Goal: Obtain resource: Download file/media

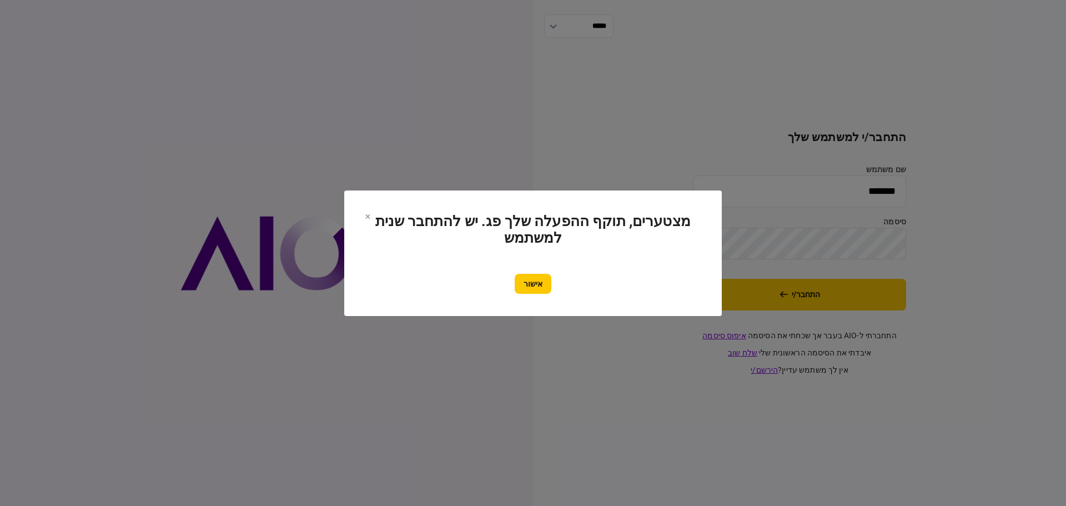
click at [526, 285] on button "אישור" at bounding box center [533, 284] width 37 height 20
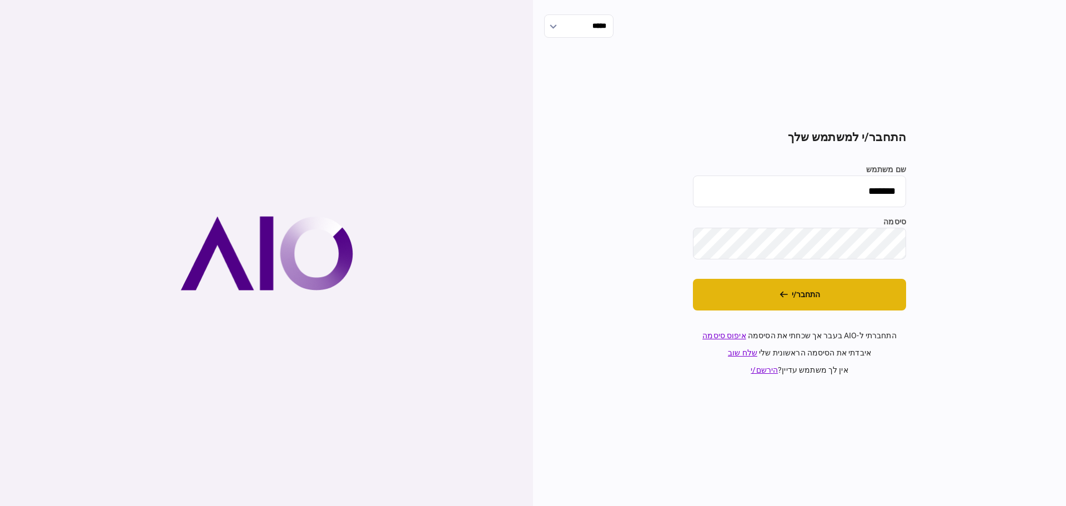
click at [818, 282] on button "התחבר/י" at bounding box center [799, 295] width 213 height 32
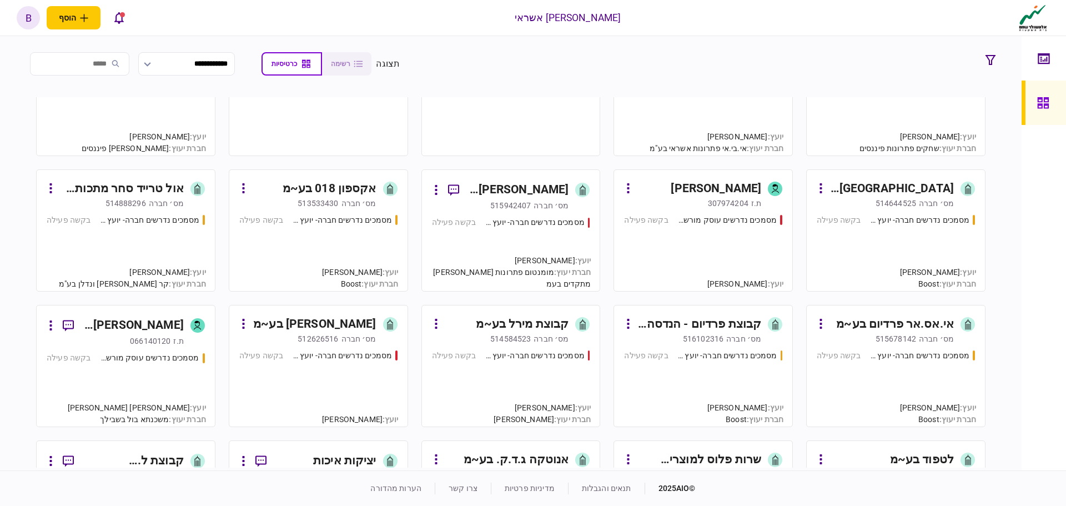
scroll to position [1166, 0]
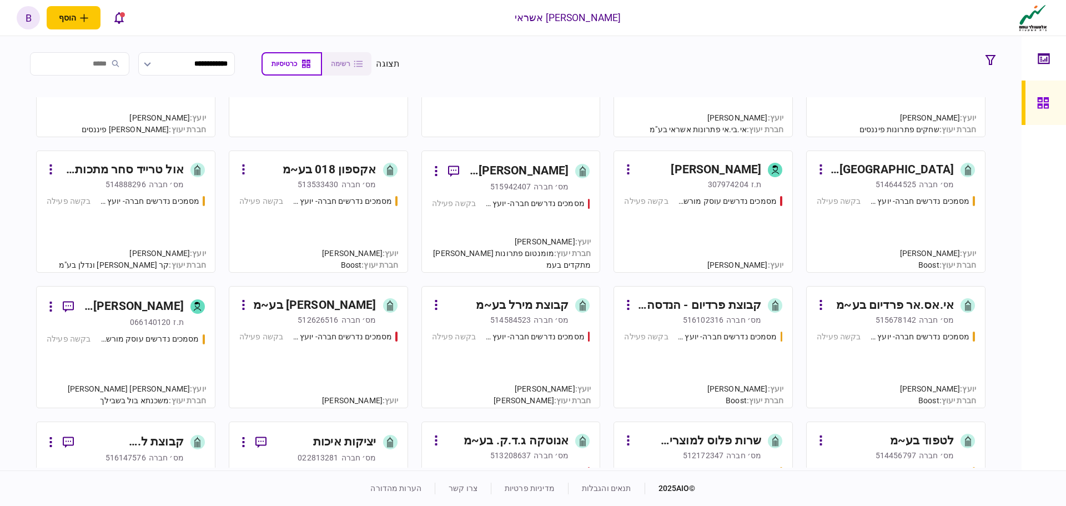
click at [703, 360] on div "מסמכים נדרשים חברה- יועץ - תהליך חברה בקשה פעילה" at bounding box center [703, 364] width 158 height 67
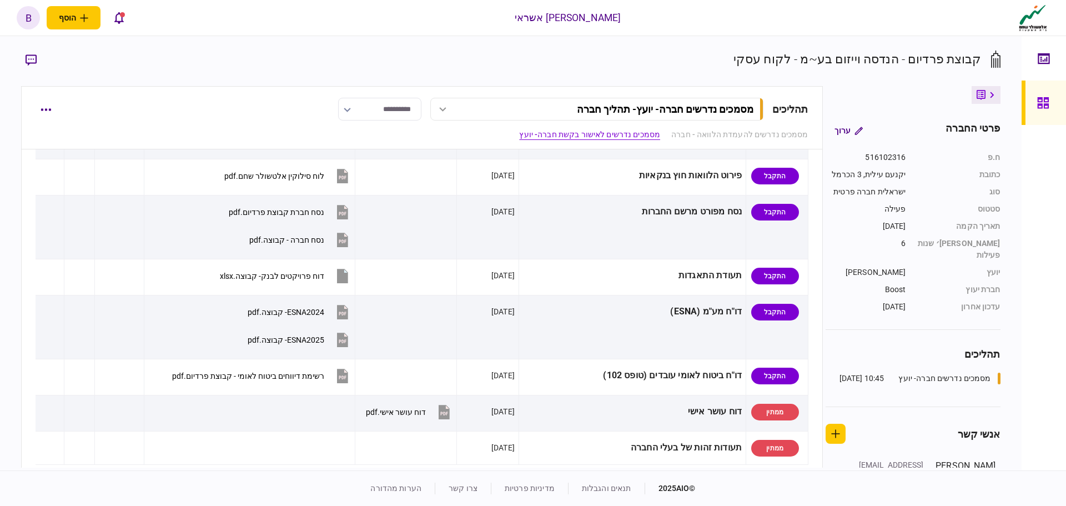
scroll to position [666, 0]
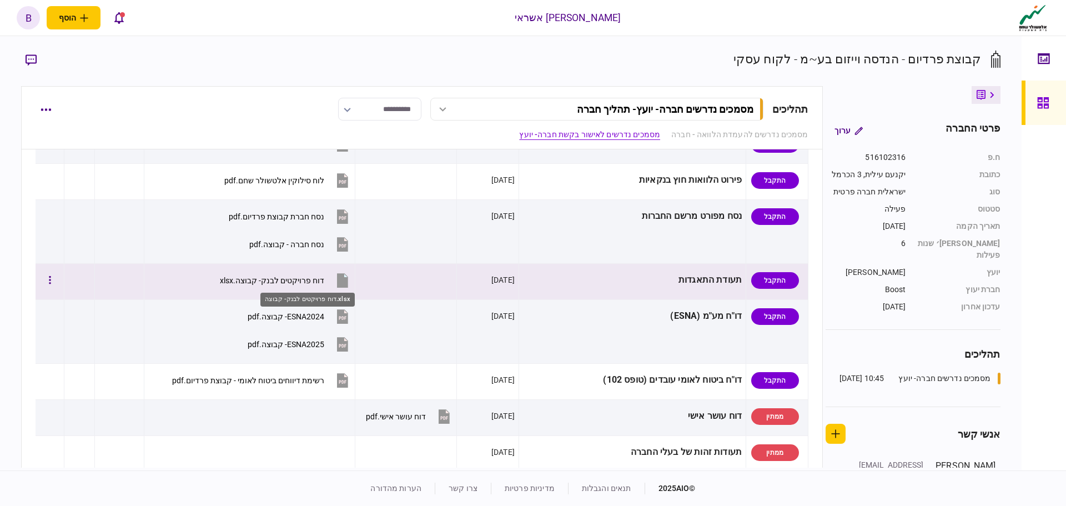
click at [310, 281] on div "דוח פרויקטים לבנק- קבוצה.xlsx" at bounding box center [272, 280] width 104 height 9
click at [304, 276] on div "דוח פרויקטים לבנק- קבוצה.xlsx" at bounding box center [272, 280] width 104 height 9
click at [51, 278] on icon "button" at bounding box center [50, 280] width 2 height 11
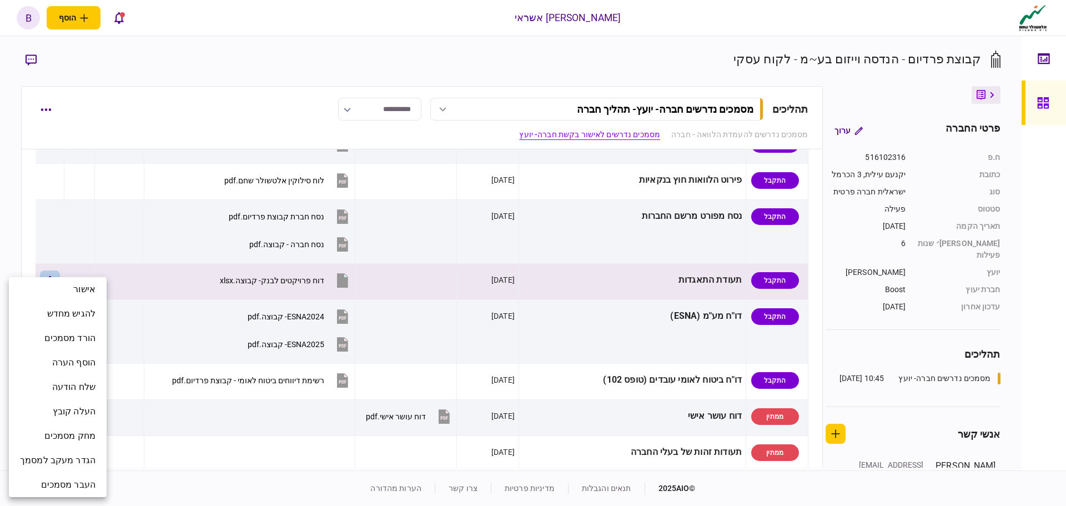
click at [282, 275] on div at bounding box center [533, 253] width 1066 height 506
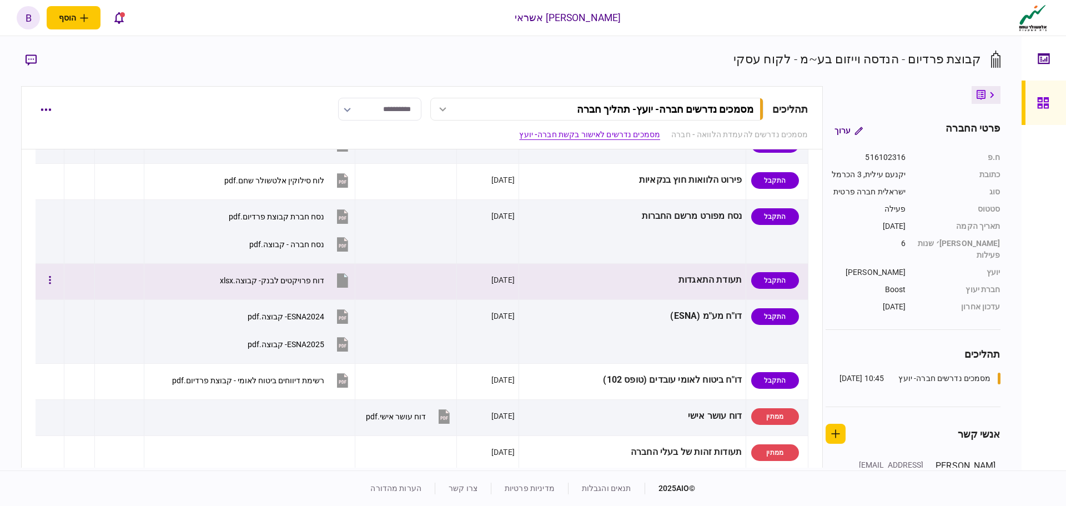
click at [272, 283] on div "דוח פרויקטים לבנק- קבוצה.xlsx" at bounding box center [272, 280] width 104 height 9
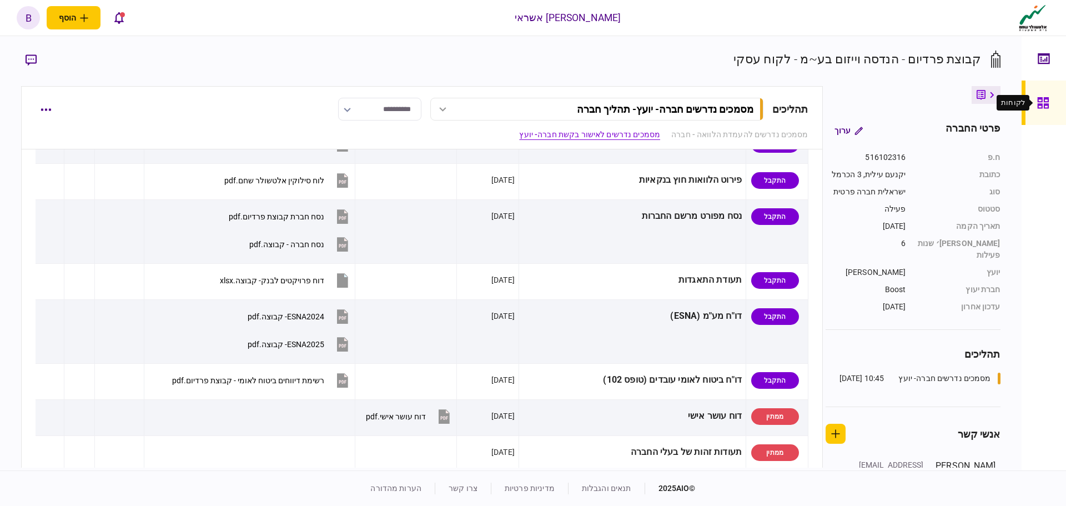
click at [1047, 108] on icon at bounding box center [1042, 102] width 11 height 11
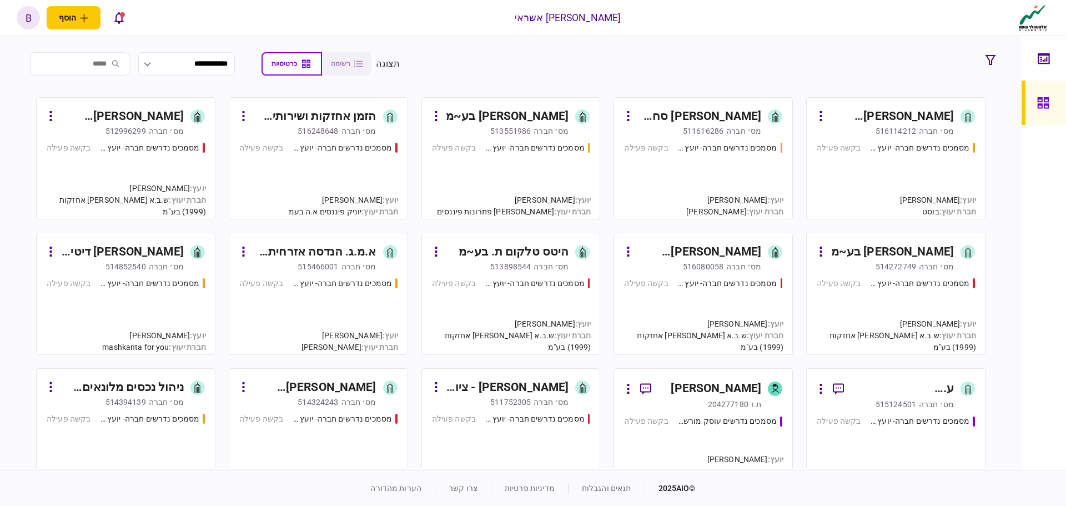
click at [740, 171] on div "מסמכים נדרשים חברה- יועץ - תהליך חברה בקשה פעילה" at bounding box center [703, 175] width 158 height 67
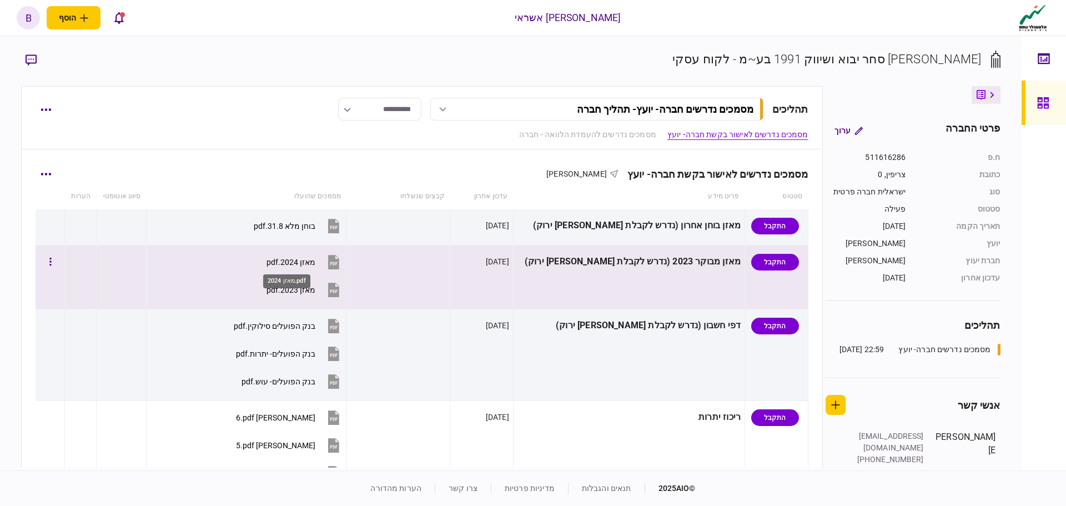
click at [291, 262] on div "מאזן 2024.pdf" at bounding box center [291, 262] width 49 height 9
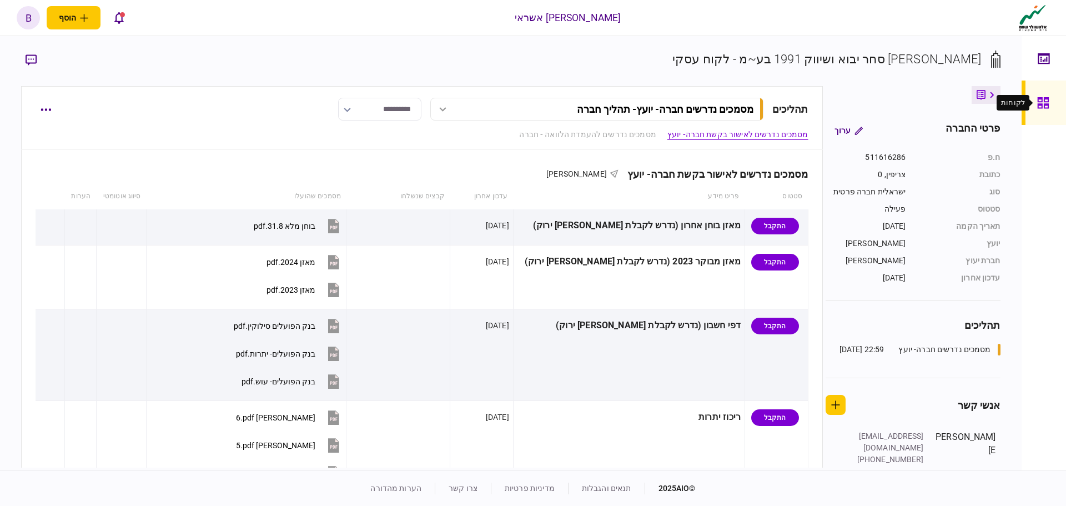
click at [1048, 108] on icon at bounding box center [1043, 103] width 12 height 13
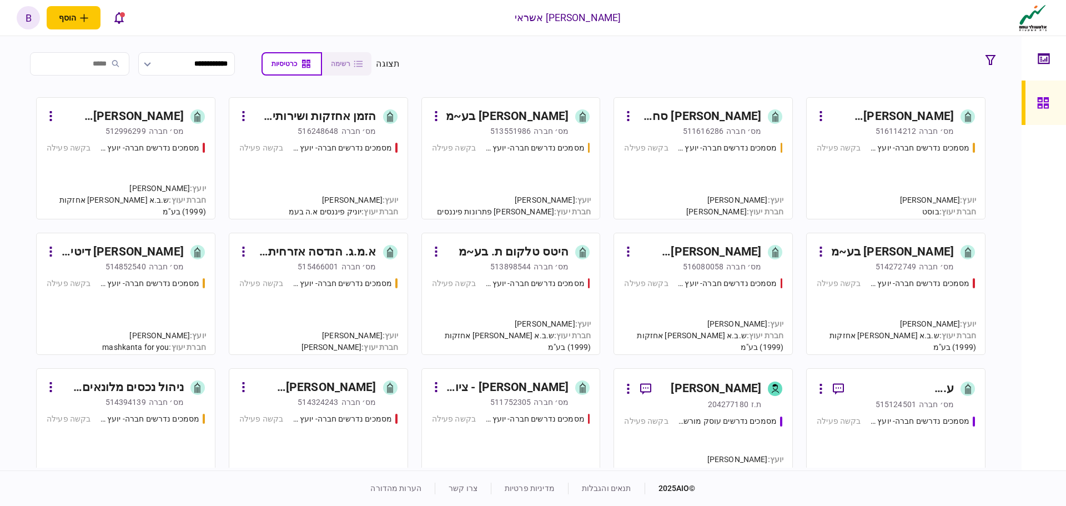
click at [873, 188] on div "מסמכים נדרשים חברה- יועץ - תהליך חברה בקשה פעילה" at bounding box center [896, 175] width 158 height 67
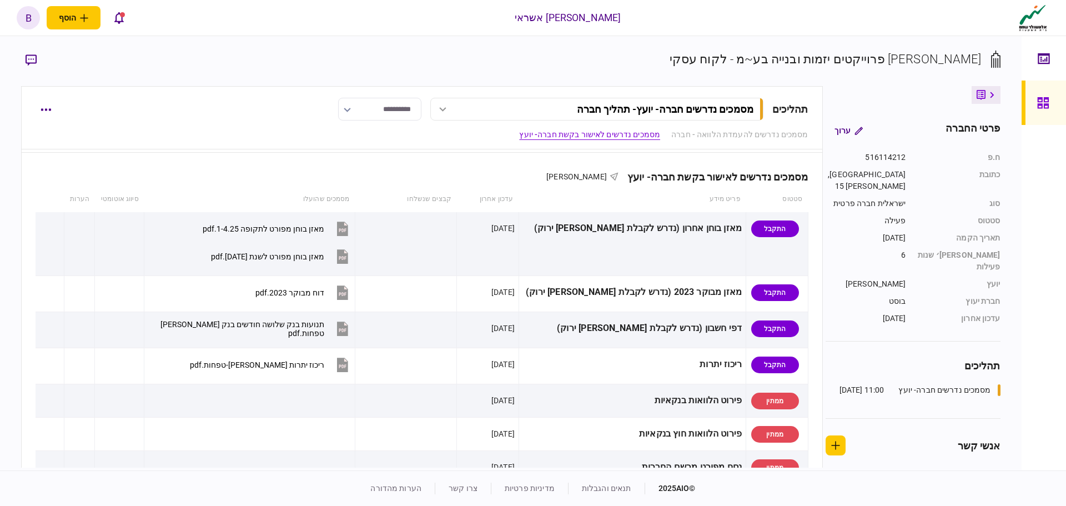
scroll to position [269, 0]
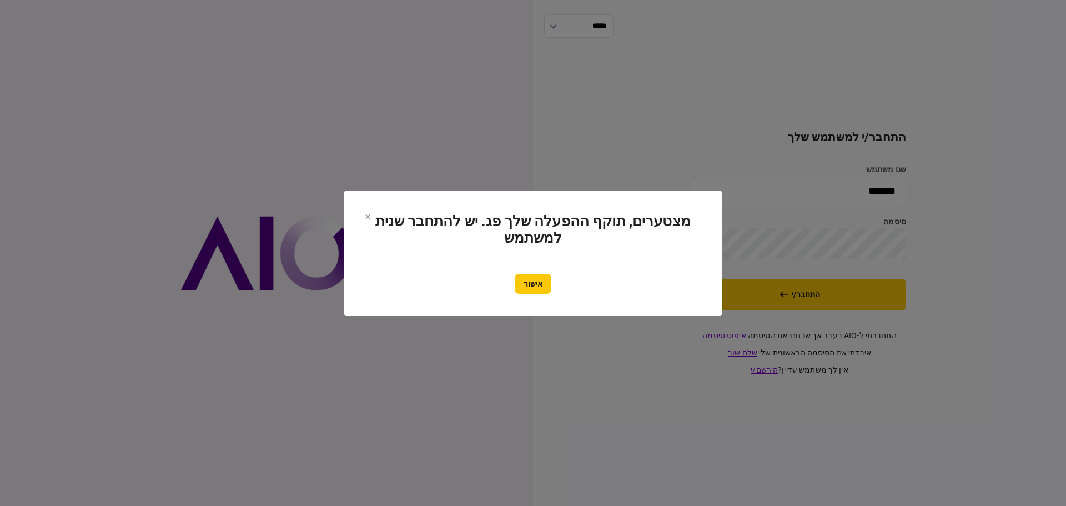
click at [535, 279] on button "אישור" at bounding box center [533, 284] width 37 height 20
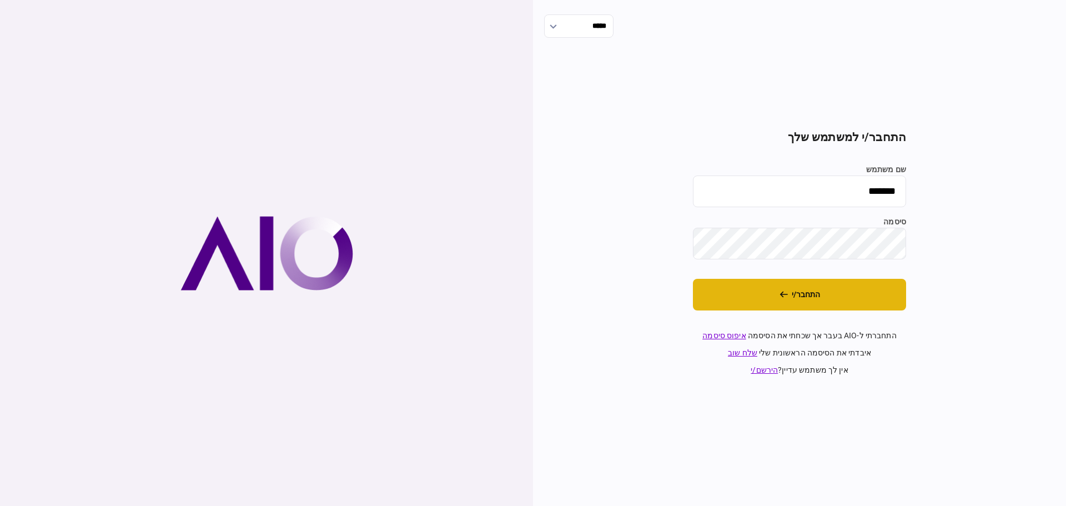
click at [818, 294] on button "התחבר/י" at bounding box center [799, 295] width 213 height 32
